Goal: Transaction & Acquisition: Download file/media

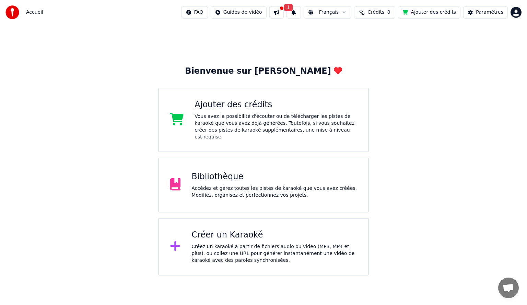
click at [301, 185] on div "Accédez et gérez toutes les pistes de karaoké que vous avez créées. Modifiez, o…" at bounding box center [274, 192] width 166 height 14
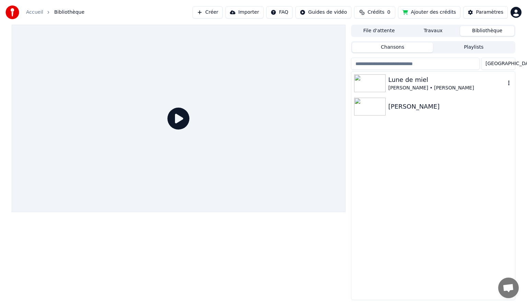
click at [375, 80] on img at bounding box center [370, 83] width 32 height 18
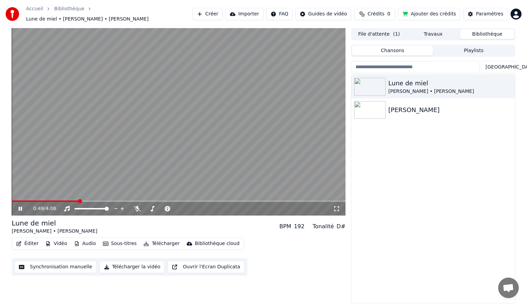
click at [20, 206] on icon at bounding box center [25, 208] width 16 height 5
click at [152, 206] on icon at bounding box center [152, 208] width 7 height 5
click at [151, 206] on icon at bounding box center [152, 208] width 7 height 5
click at [175, 207] on span at bounding box center [174, 209] width 4 height 4
click at [19, 206] on icon at bounding box center [20, 208] width 4 height 5
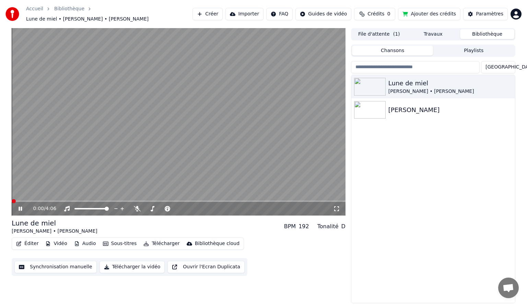
click at [12, 199] on span at bounding box center [14, 201] width 4 height 4
click at [19, 207] on icon at bounding box center [20, 209] width 3 height 4
click at [153, 206] on icon at bounding box center [153, 208] width 4 height 5
click at [171, 207] on span at bounding box center [172, 209] width 4 height 4
click at [23, 196] on video at bounding box center [179, 122] width 334 height 188
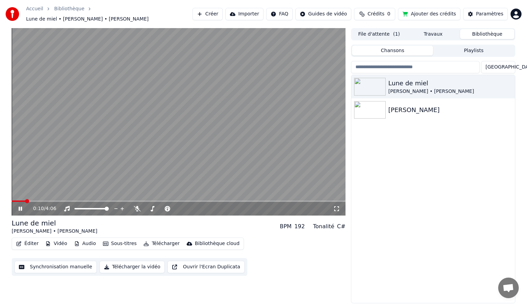
click at [25, 201] on span at bounding box center [19, 201] width 14 height 1
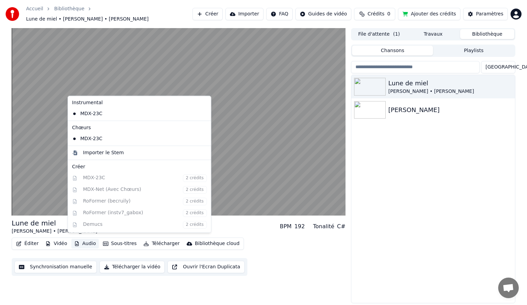
click at [85, 240] on button "Audio" at bounding box center [84, 244] width 27 height 10
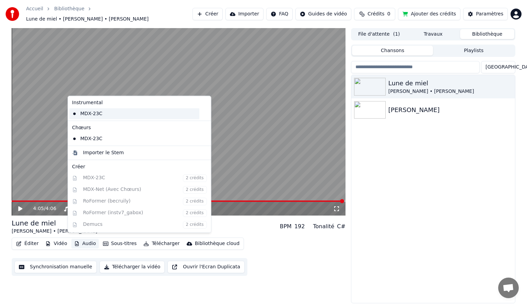
click at [85, 112] on div "MDX-23C" at bounding box center [134, 113] width 130 height 11
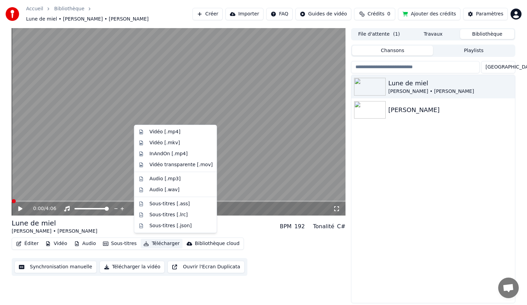
click at [147, 240] on button "Télécharger" at bounding box center [161, 244] width 41 height 10
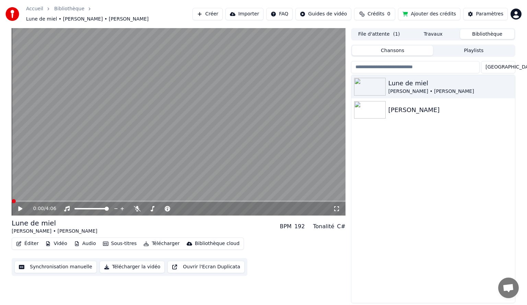
click at [272, 229] on div "Lune de miel [PERSON_NAME] • [PERSON_NAME] BPM 192 Tonalité C#" at bounding box center [179, 226] width 334 height 16
click at [151, 206] on icon at bounding box center [152, 208] width 7 height 5
click at [171, 207] on span at bounding box center [172, 209] width 4 height 4
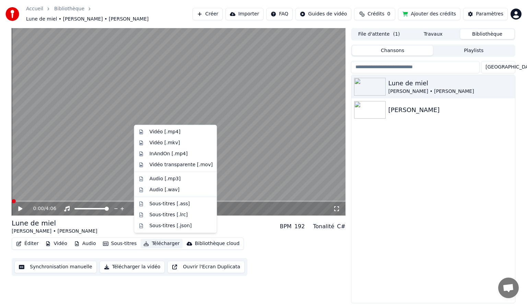
click at [157, 240] on button "Télécharger" at bounding box center [161, 244] width 41 height 10
click at [156, 189] on div "Audio [.wav]" at bounding box center [164, 190] width 30 height 7
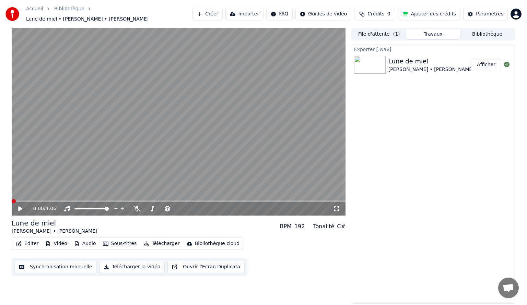
click at [151, 240] on button "Télécharger" at bounding box center [161, 244] width 41 height 10
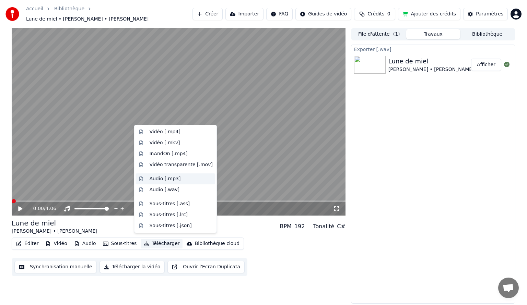
click at [165, 178] on div "Audio [.mp3]" at bounding box center [164, 179] width 31 height 7
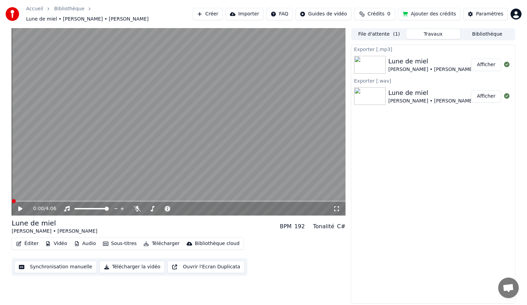
click at [488, 93] on button "Afficher" at bounding box center [486, 96] width 30 height 12
